Goal: Information Seeking & Learning: Find specific page/section

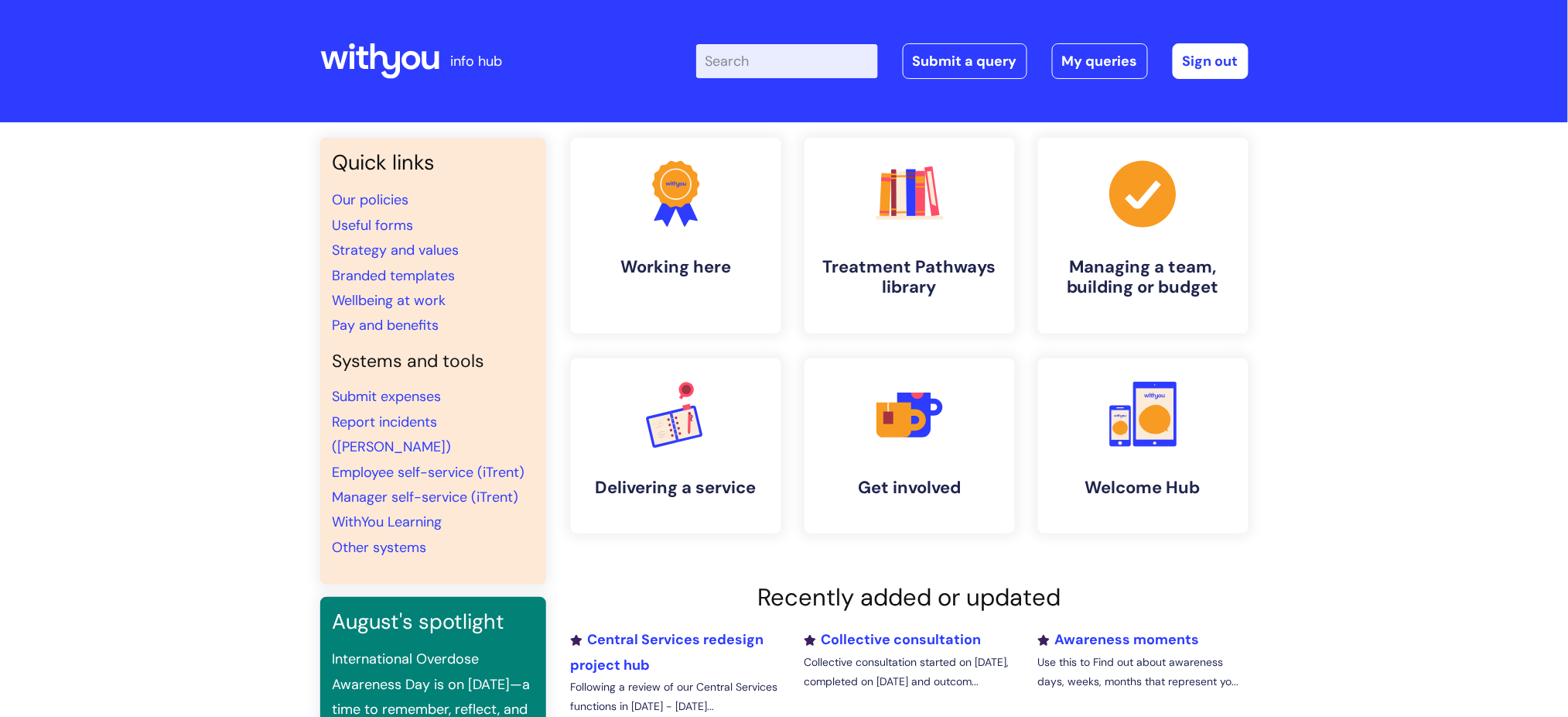
click at [805, 63] on input "Enter your search term here..." at bounding box center [787, 61] width 182 height 34
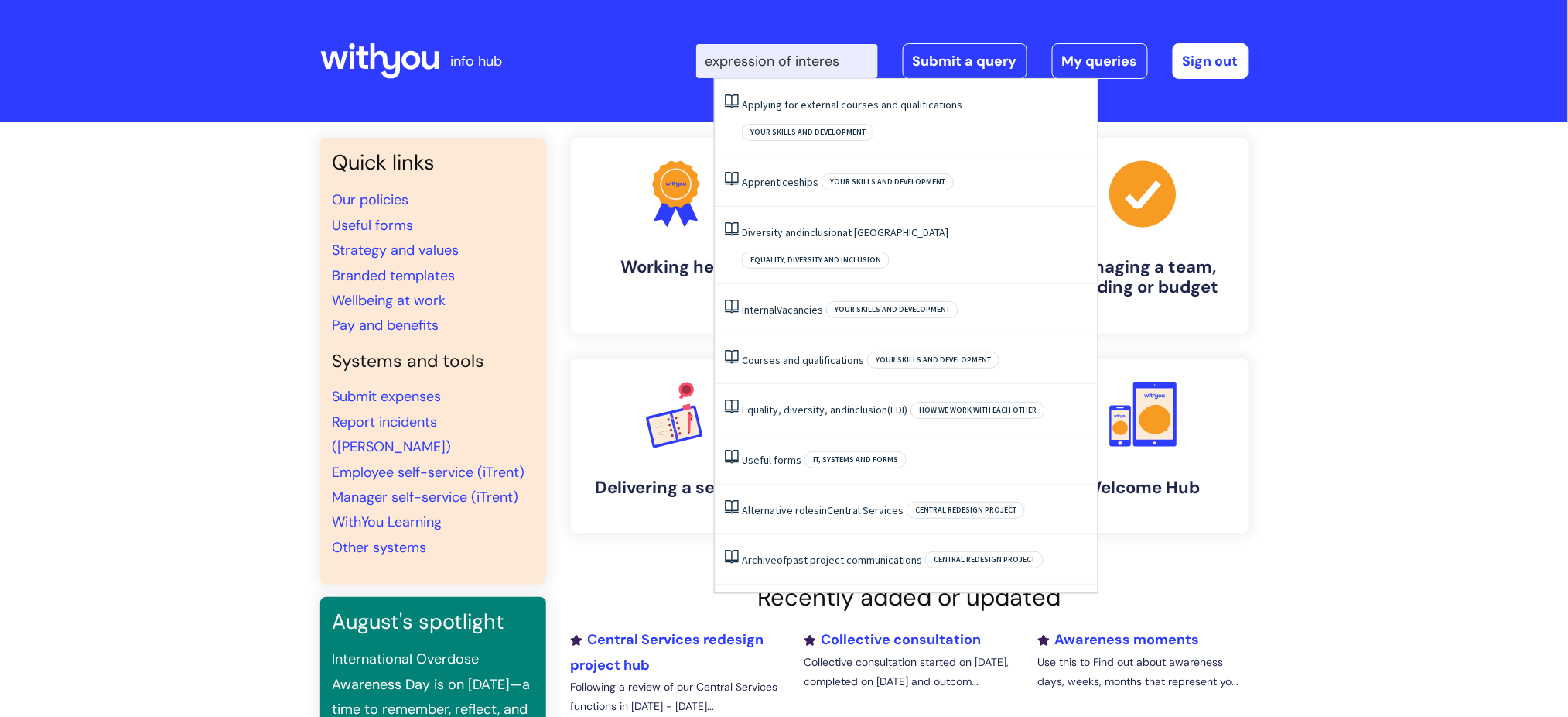
type input "expression of interest"
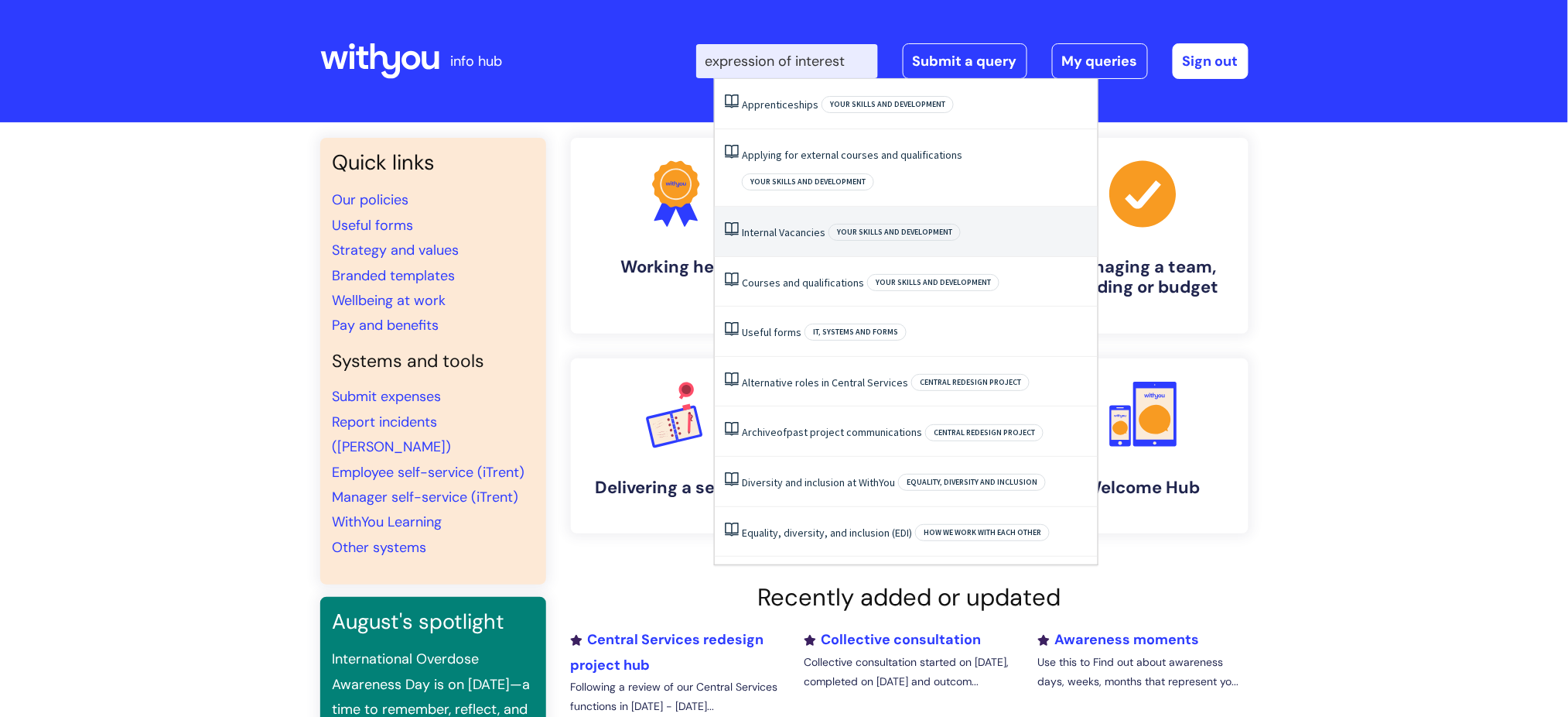
click at [810, 225] on link "Internal Vacancies" at bounding box center [784, 232] width 84 height 14
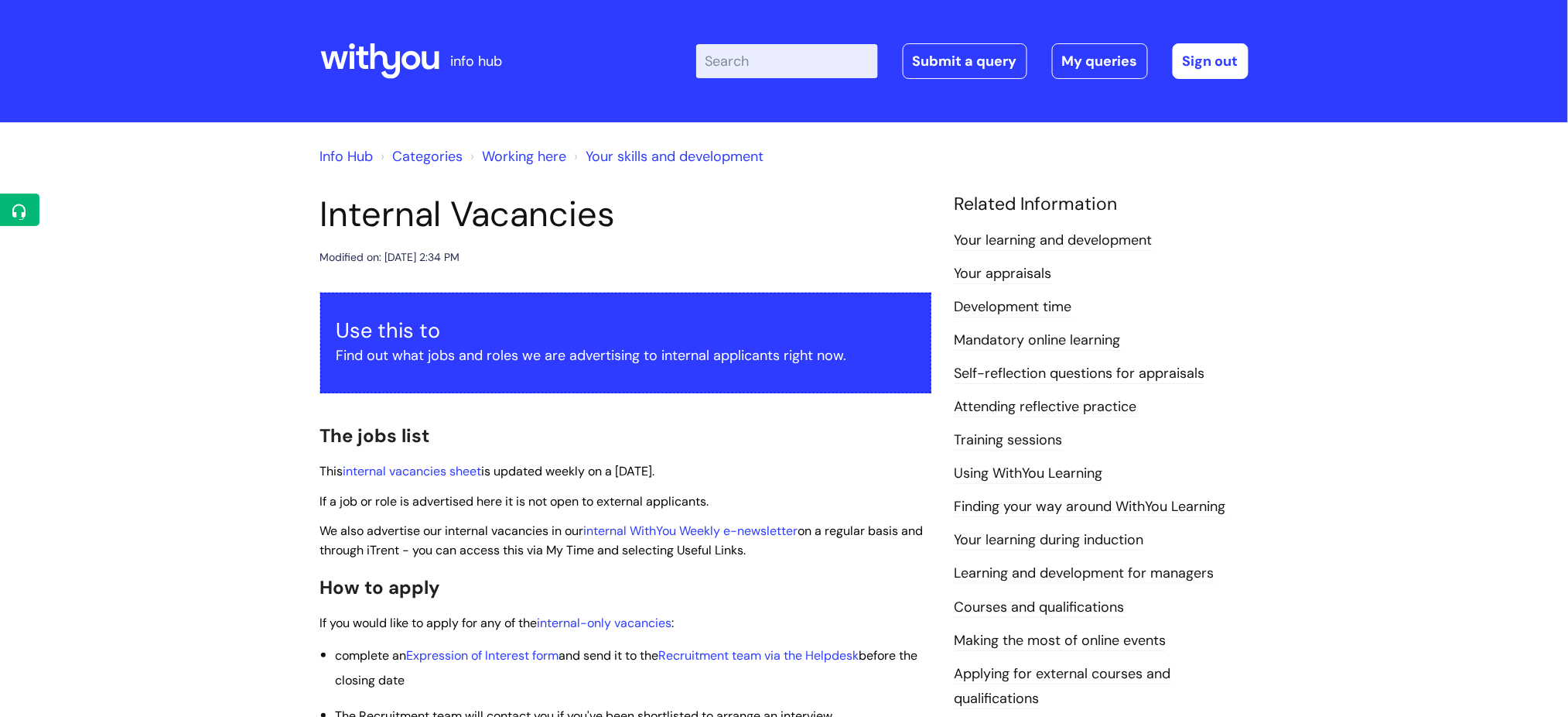
scroll to position [103, 0]
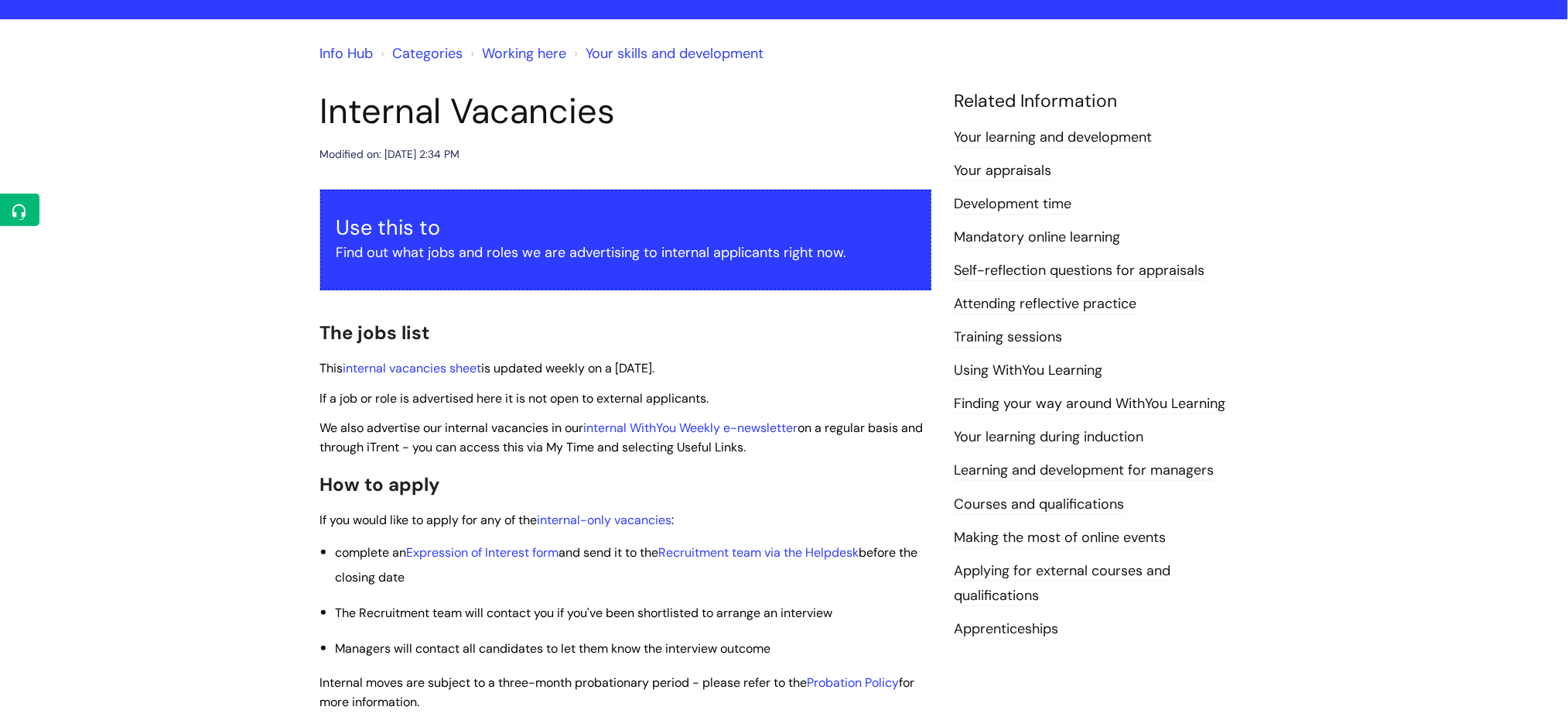
click at [400, 354] on div "Use this to Find out what jobs and roles we are advertising to internal applica…" at bounding box center [626, 552] width 611 height 726
click at [402, 366] on link "internal vacancies sheet" at bounding box center [412, 368] width 138 height 16
